Goal: Navigation & Orientation: Find specific page/section

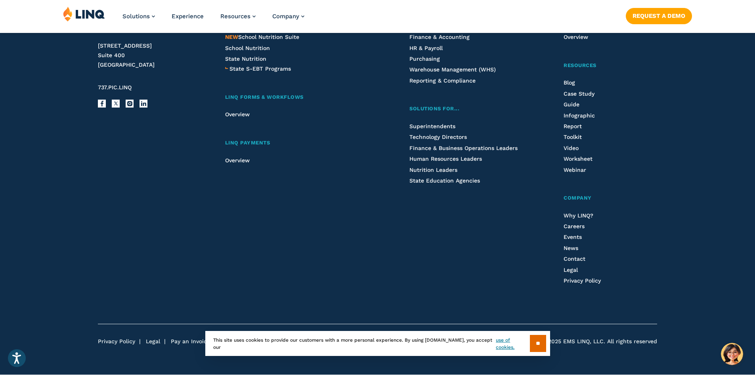
scroll to position [2103, 0]
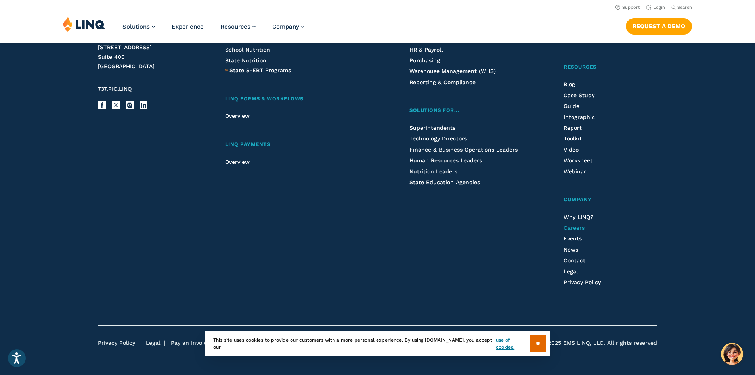
click at [579, 228] on span "Careers" at bounding box center [574, 227] width 21 height 6
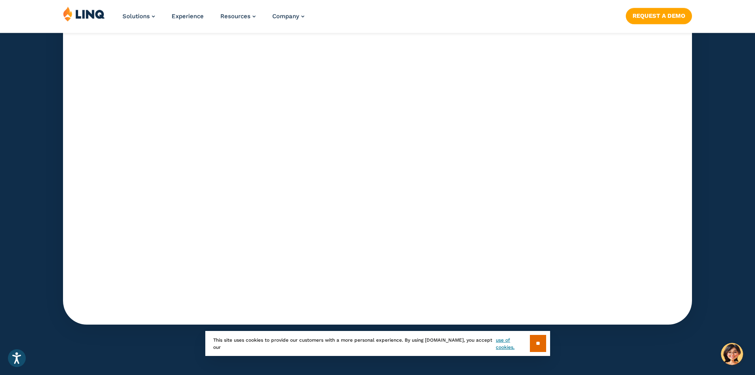
scroll to position [2886, 0]
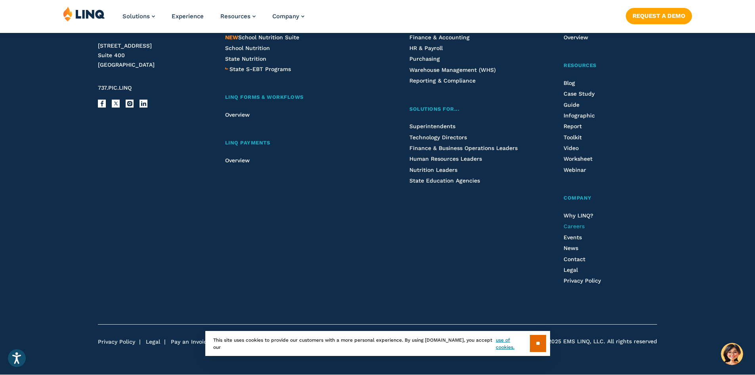
click at [578, 228] on span "Careers" at bounding box center [574, 226] width 21 height 6
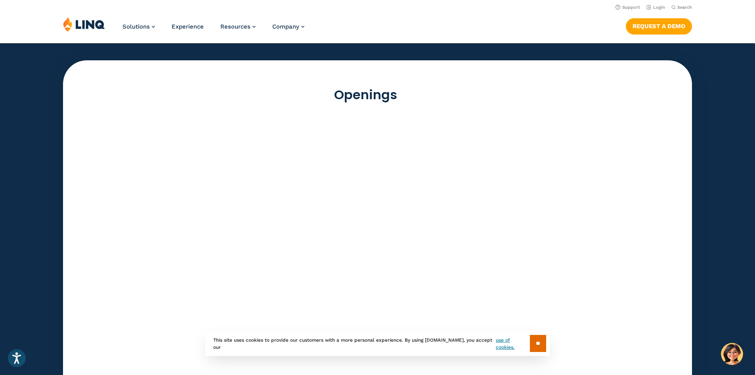
scroll to position [2151, 0]
